Goal: Information Seeking & Learning: Learn about a topic

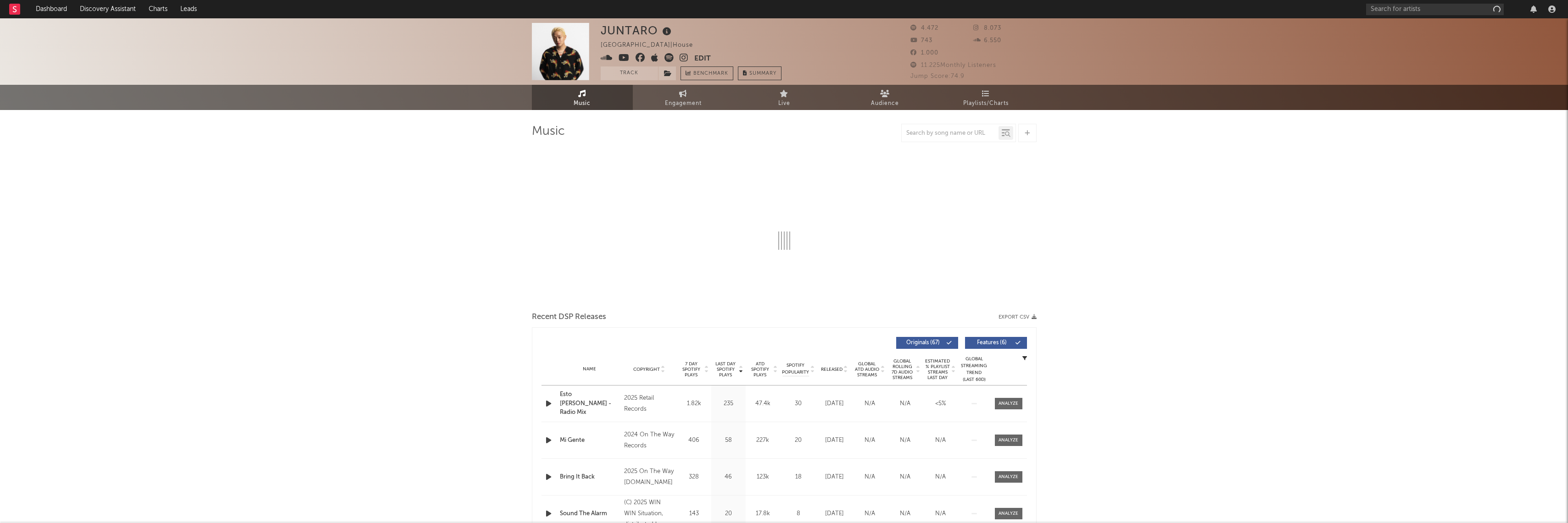
select select "6m"
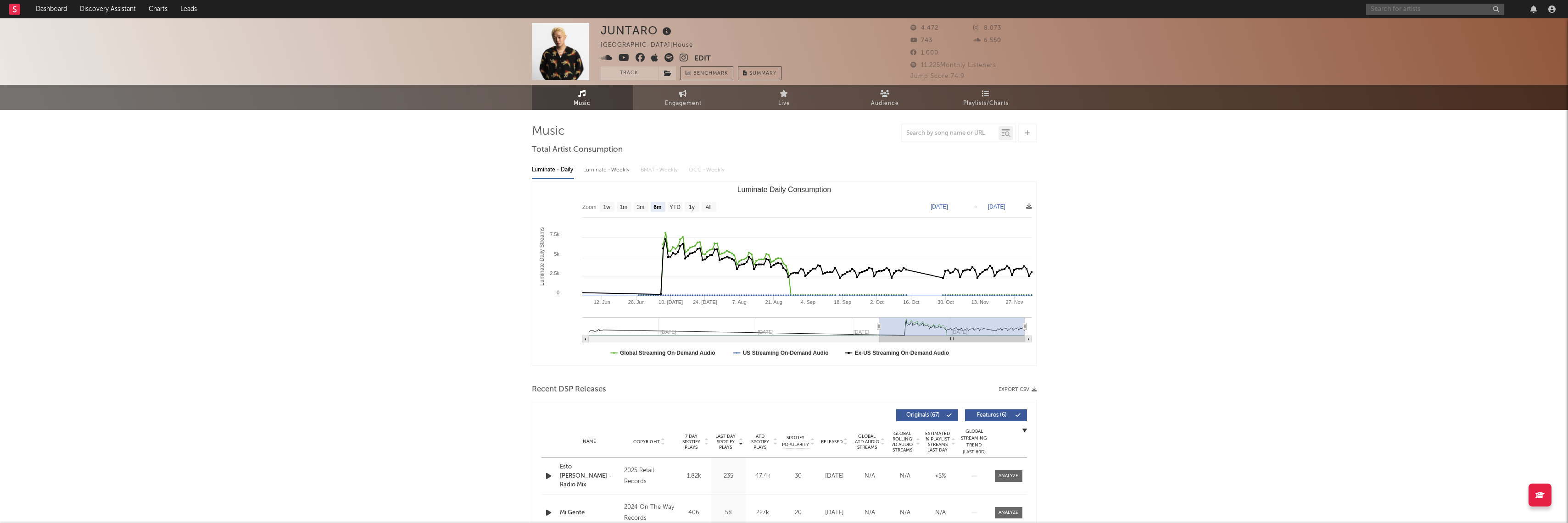
click at [1375, 9] on input "text" at bounding box center [1435, 9] width 138 height 12
click at [1410, 8] on input "Kwabs" at bounding box center [1435, 9] width 138 height 12
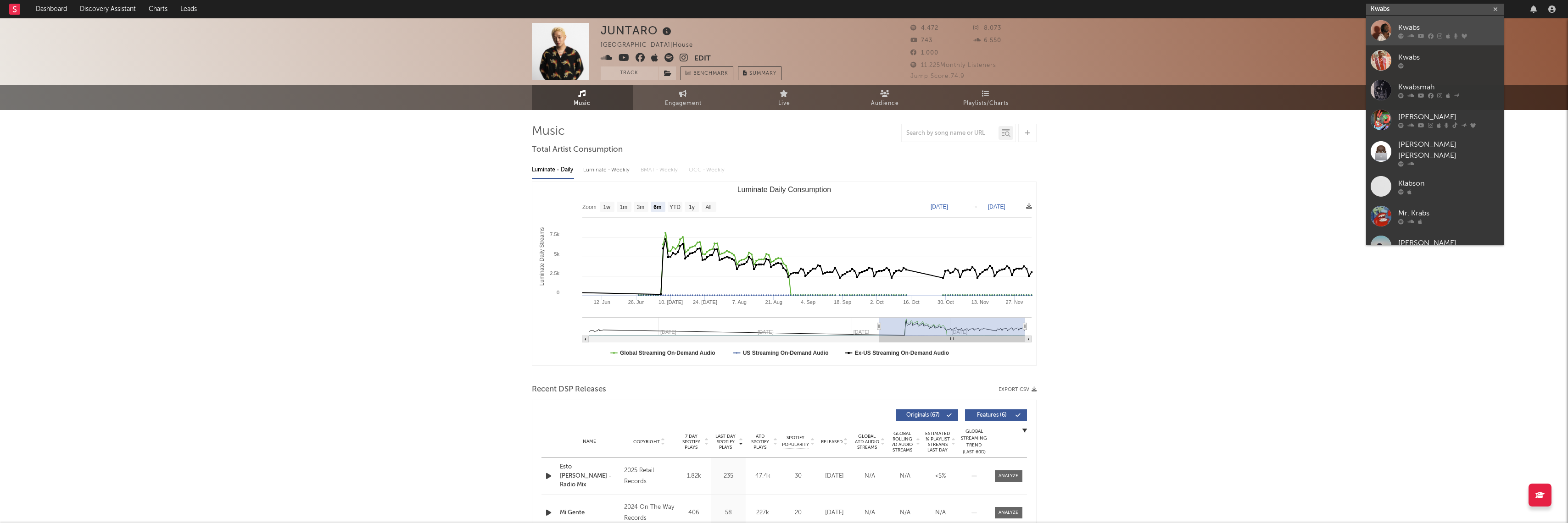
type input "Kwabs"
click at [1403, 23] on div "Kwabs" at bounding box center [1449, 27] width 101 height 11
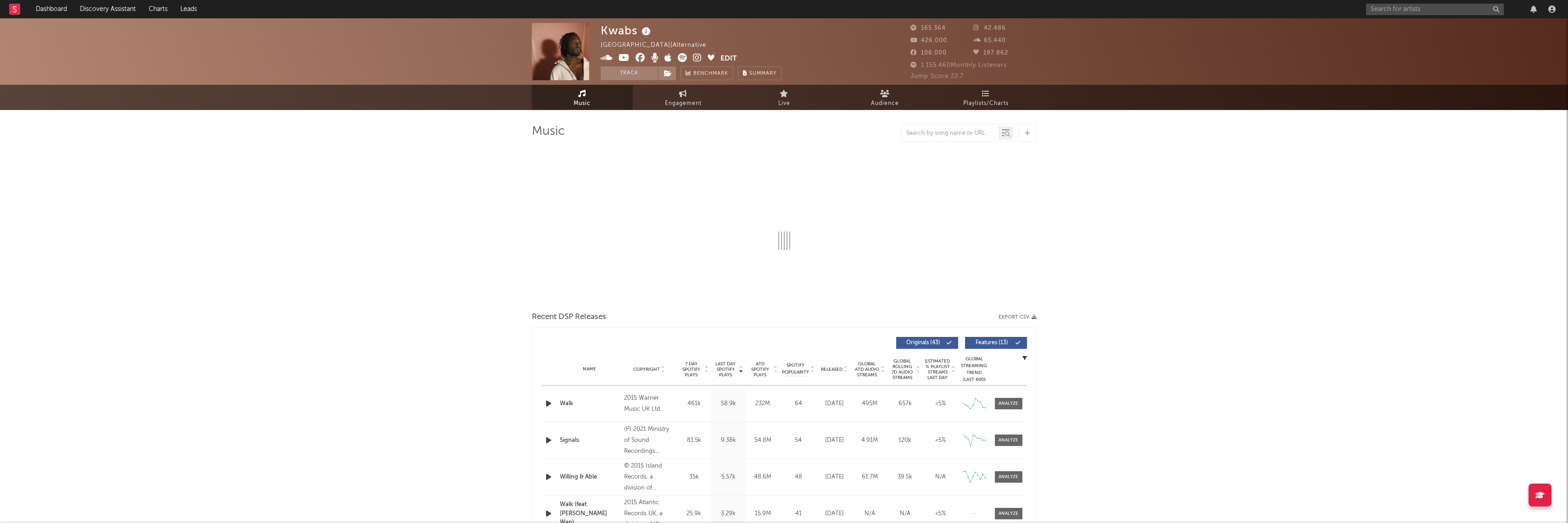
select select "6m"
